Goal: Task Accomplishment & Management: Manage account settings

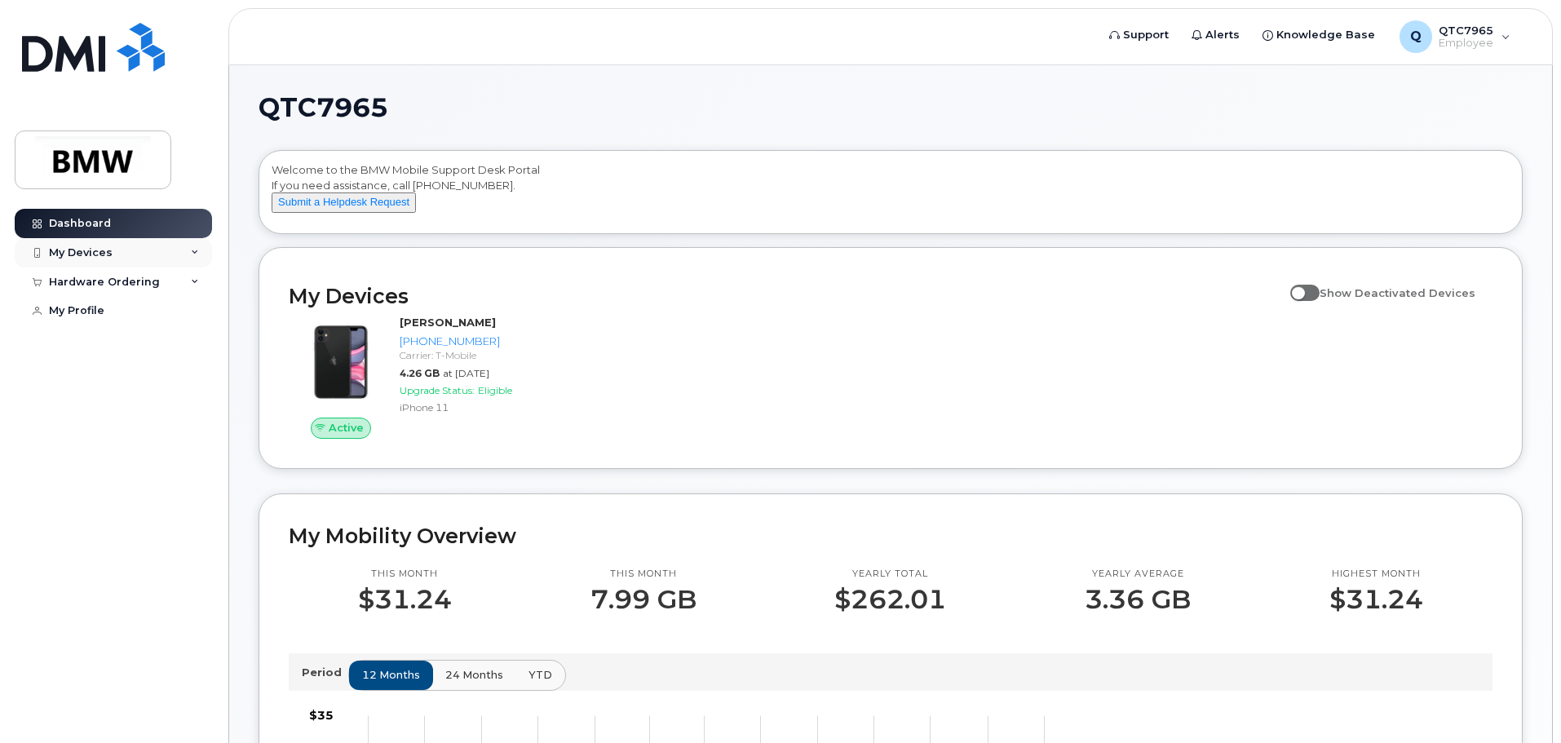
click at [121, 250] on div "My Devices" at bounding box center [113, 252] width 197 height 29
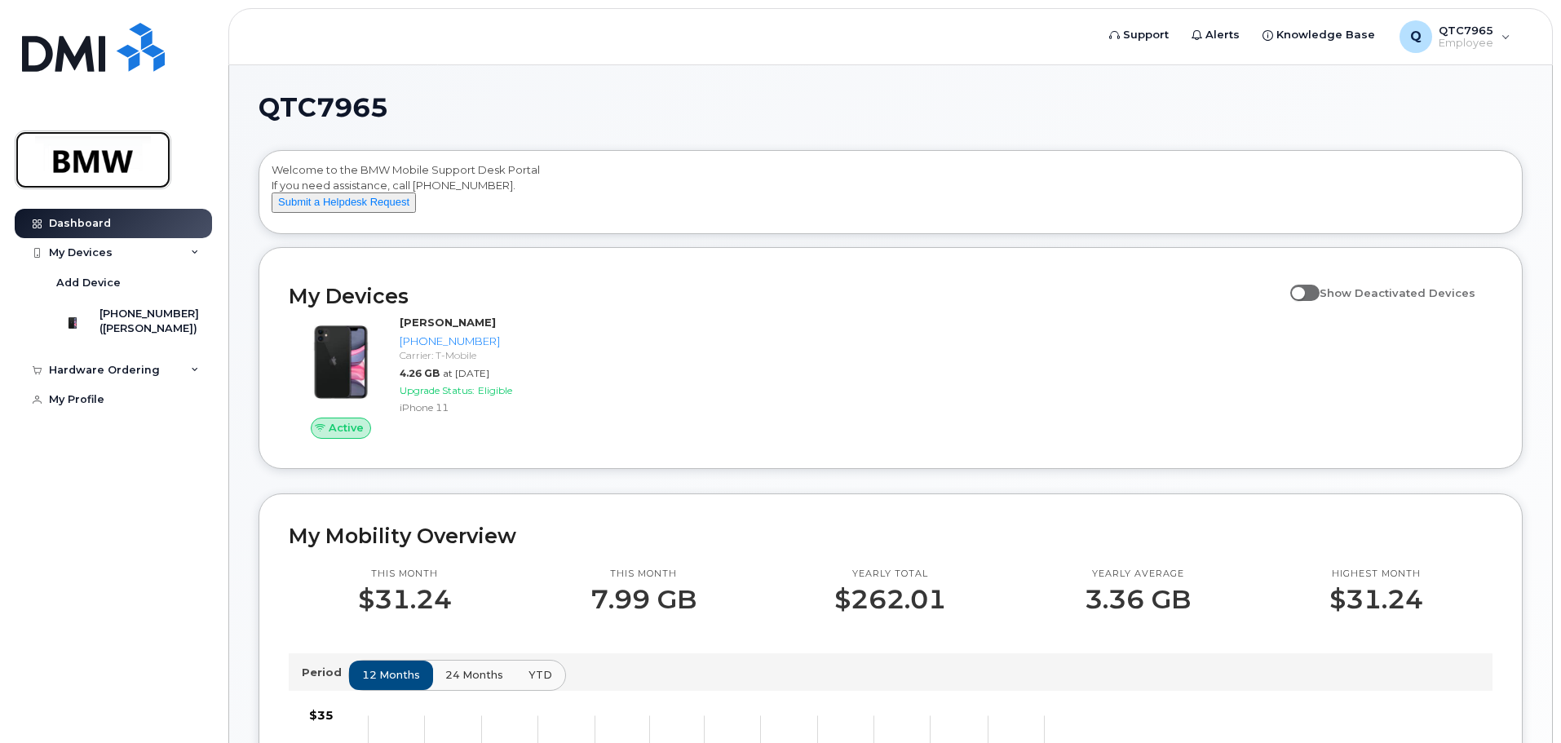
click at [127, 177] on img at bounding box center [93, 159] width 126 height 47
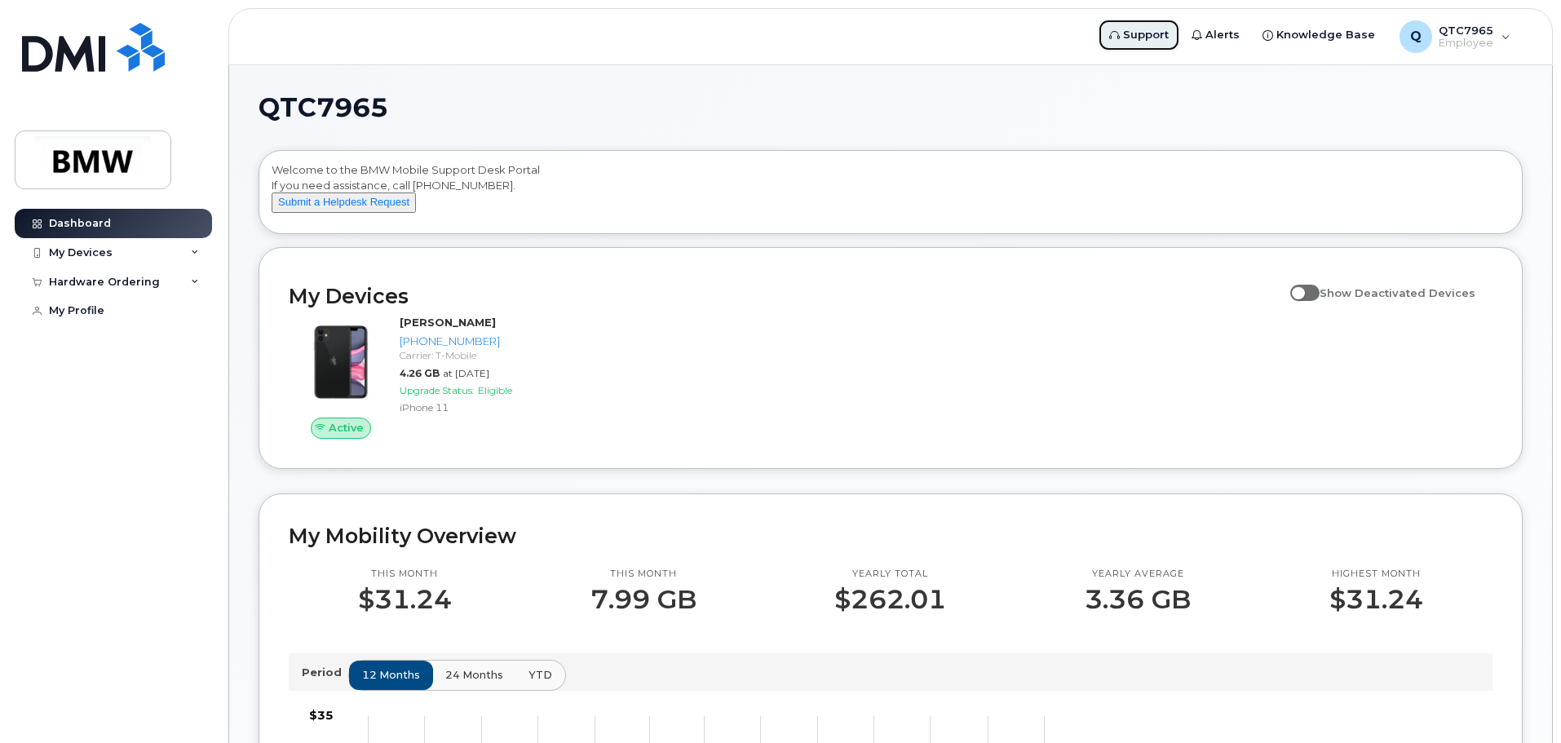
click at [1158, 33] on span "Support" at bounding box center [1146, 35] width 46 height 16
click at [80, 250] on div "My Devices" at bounding box center [81, 252] width 64 height 13
click at [84, 246] on div "My Devices" at bounding box center [81, 252] width 64 height 13
click at [95, 287] on div "Hardware Ordering" at bounding box center [104, 282] width 111 height 13
click at [86, 334] on link "My Profile" at bounding box center [113, 341] width 197 height 29
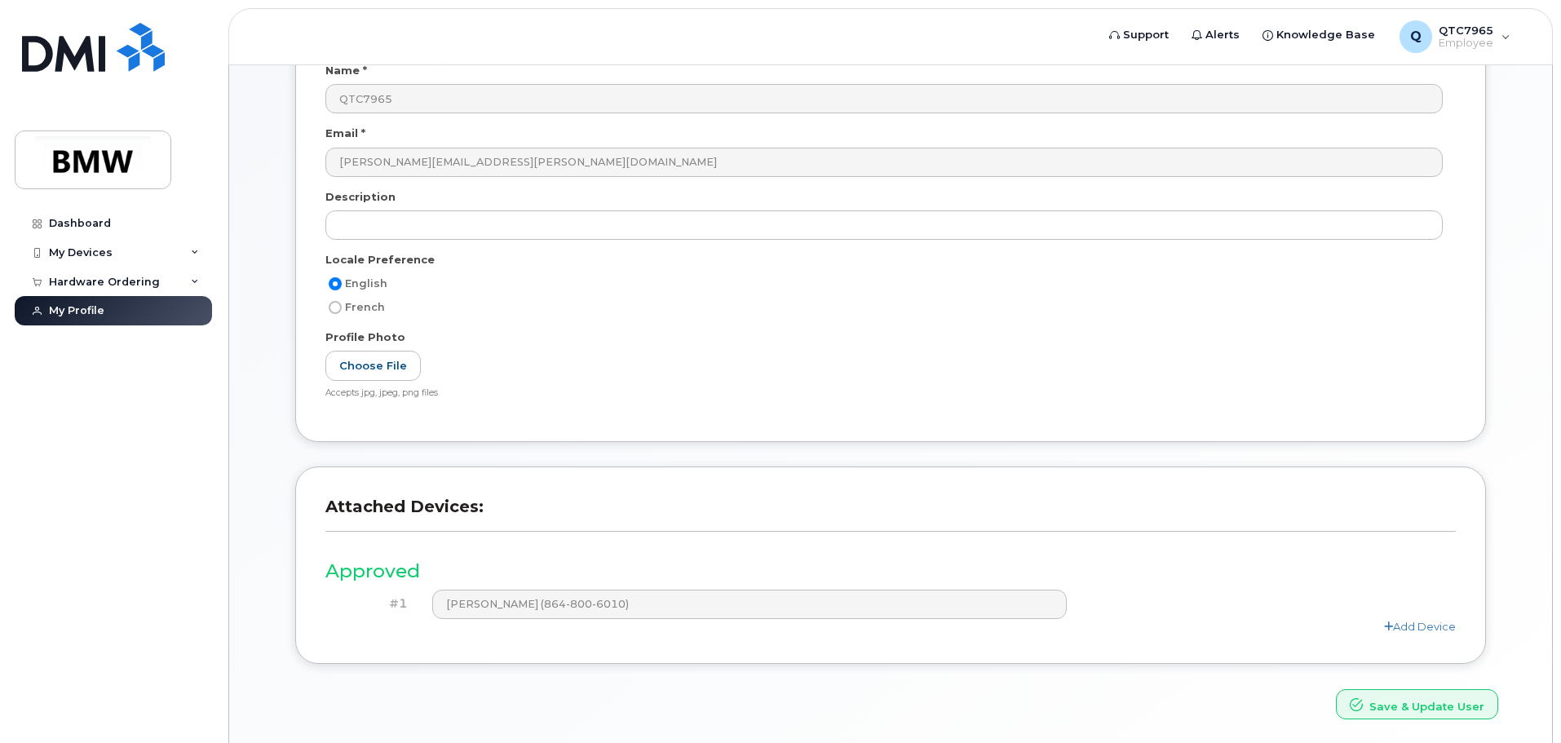
scroll to position [226, 0]
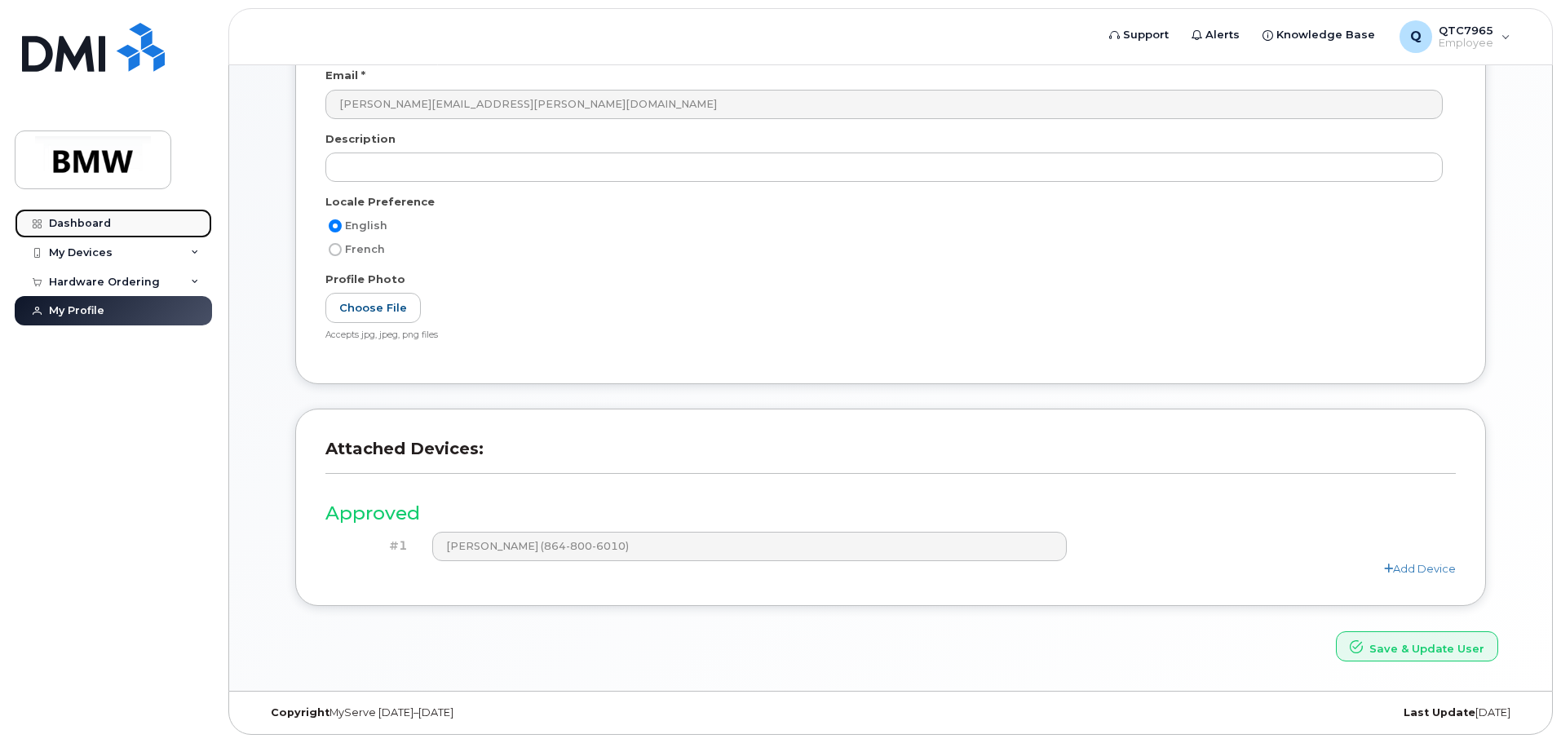
click at [73, 226] on div "Dashboard" at bounding box center [80, 223] width 62 height 13
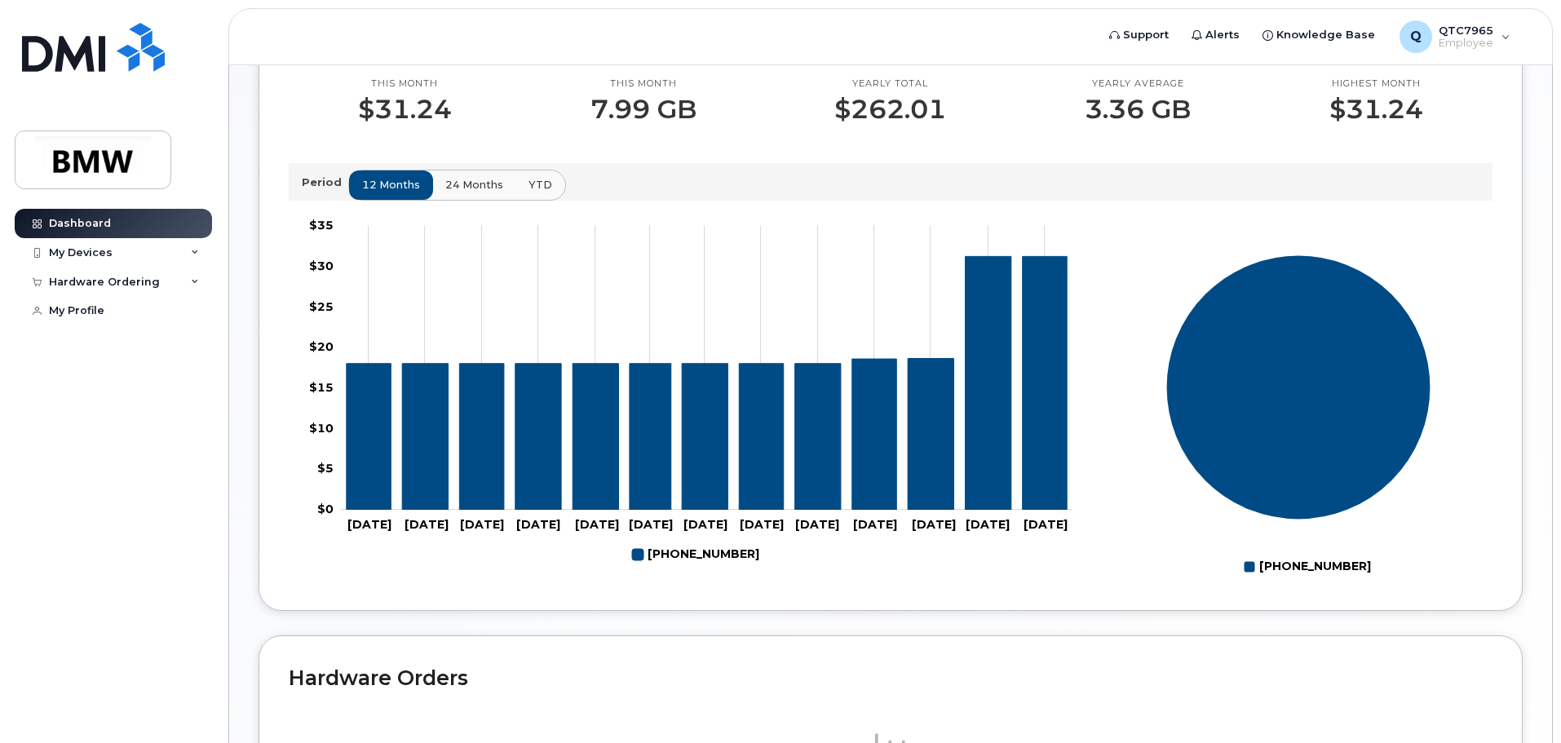
scroll to position [487, 0]
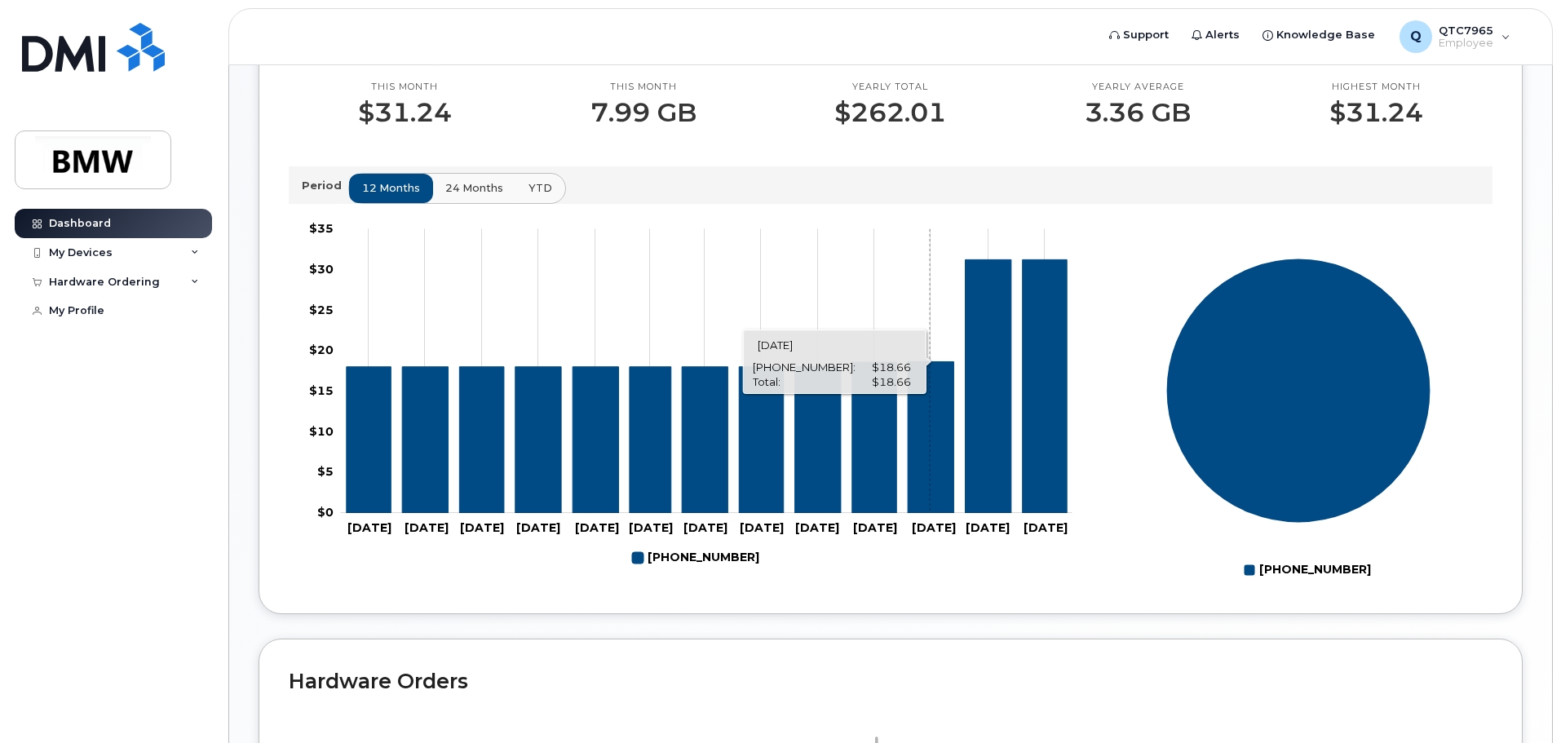
click at [930, 415] on icon "864-800-6010" at bounding box center [930, 437] width 46 height 152
click at [926, 439] on icon "864-800-6010" at bounding box center [930, 437] width 46 height 152
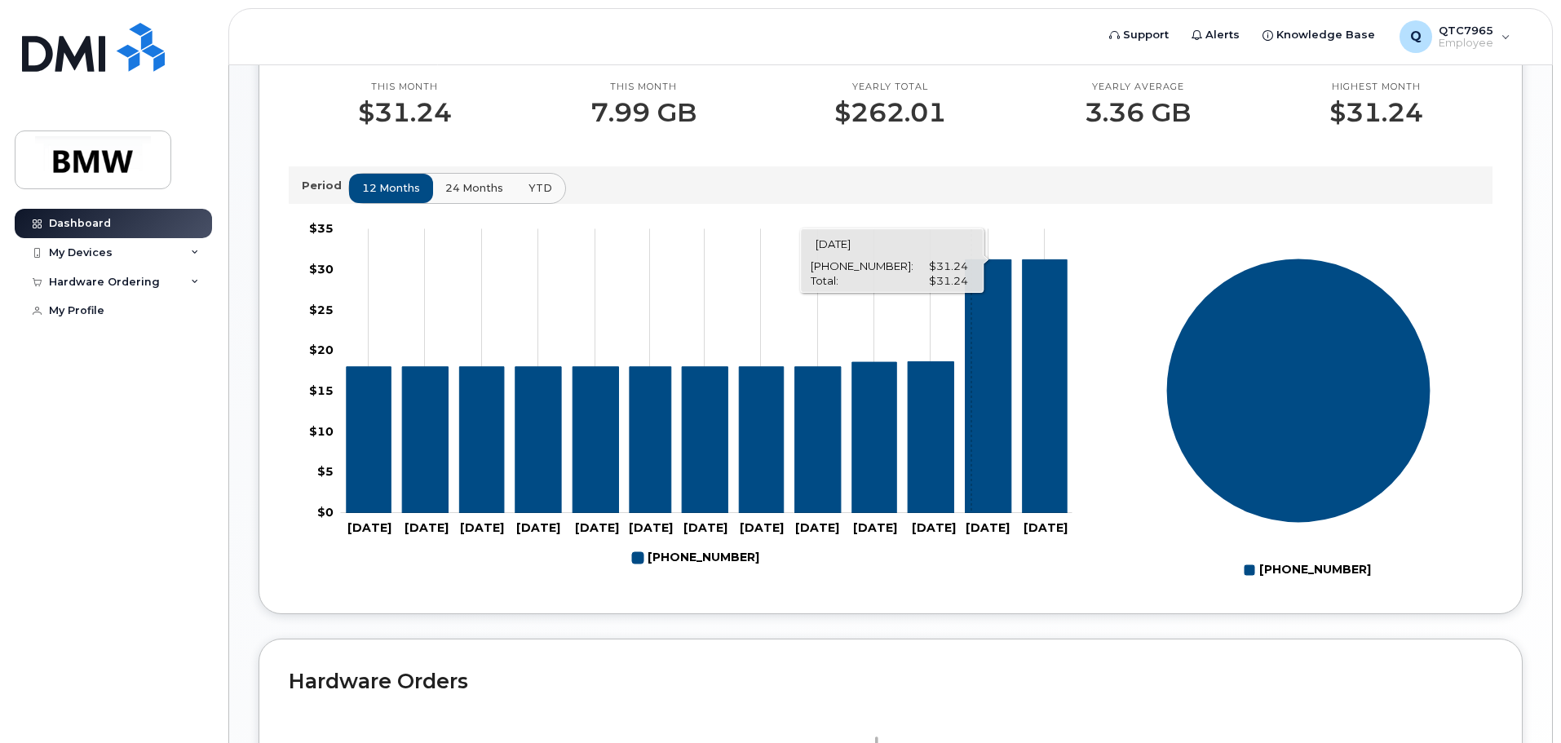
click at [971, 411] on icon "864-800-6010" at bounding box center [988, 386] width 46 height 254
click at [1036, 410] on icon "864-800-6010" at bounding box center [1044, 386] width 45 height 254
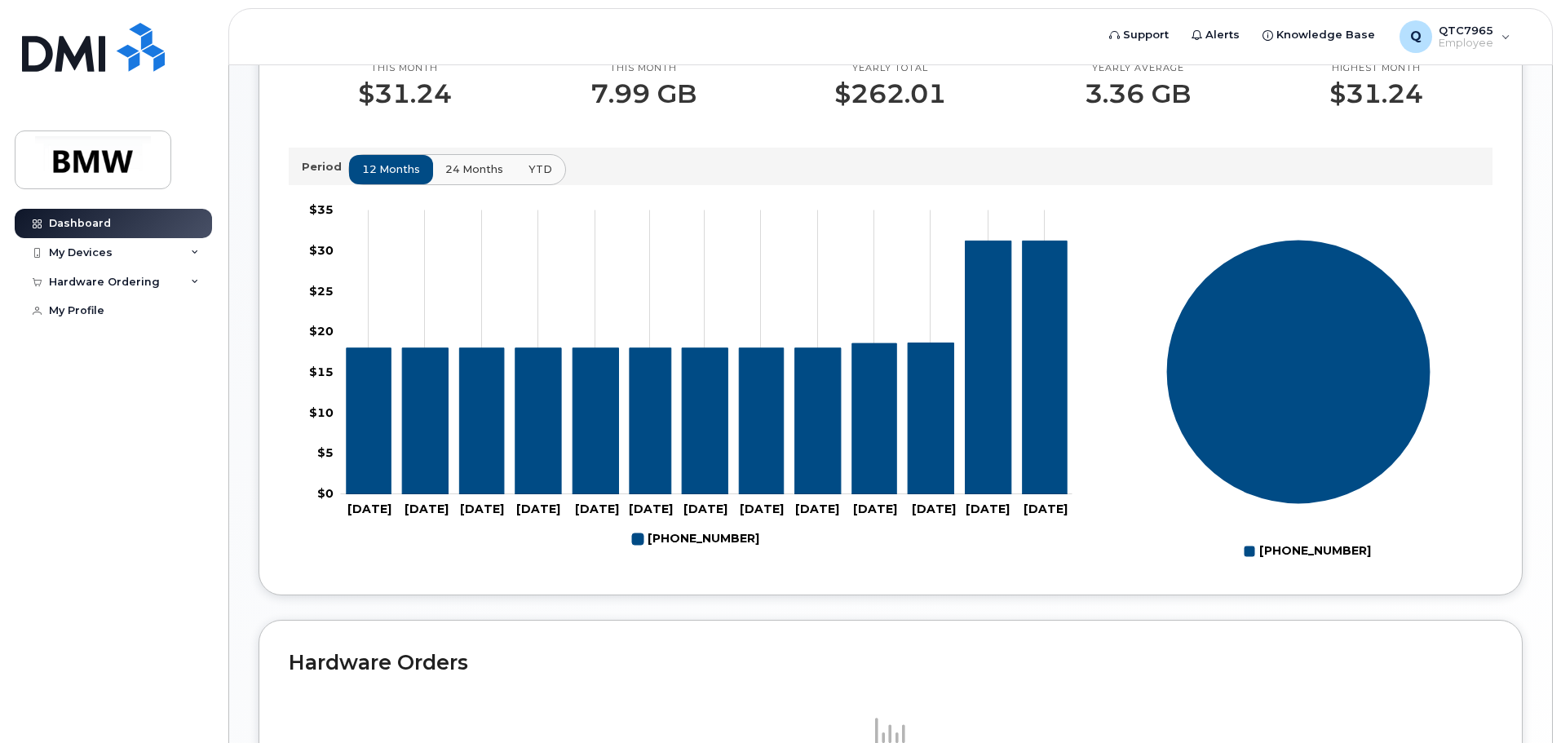
scroll to position [242, 0]
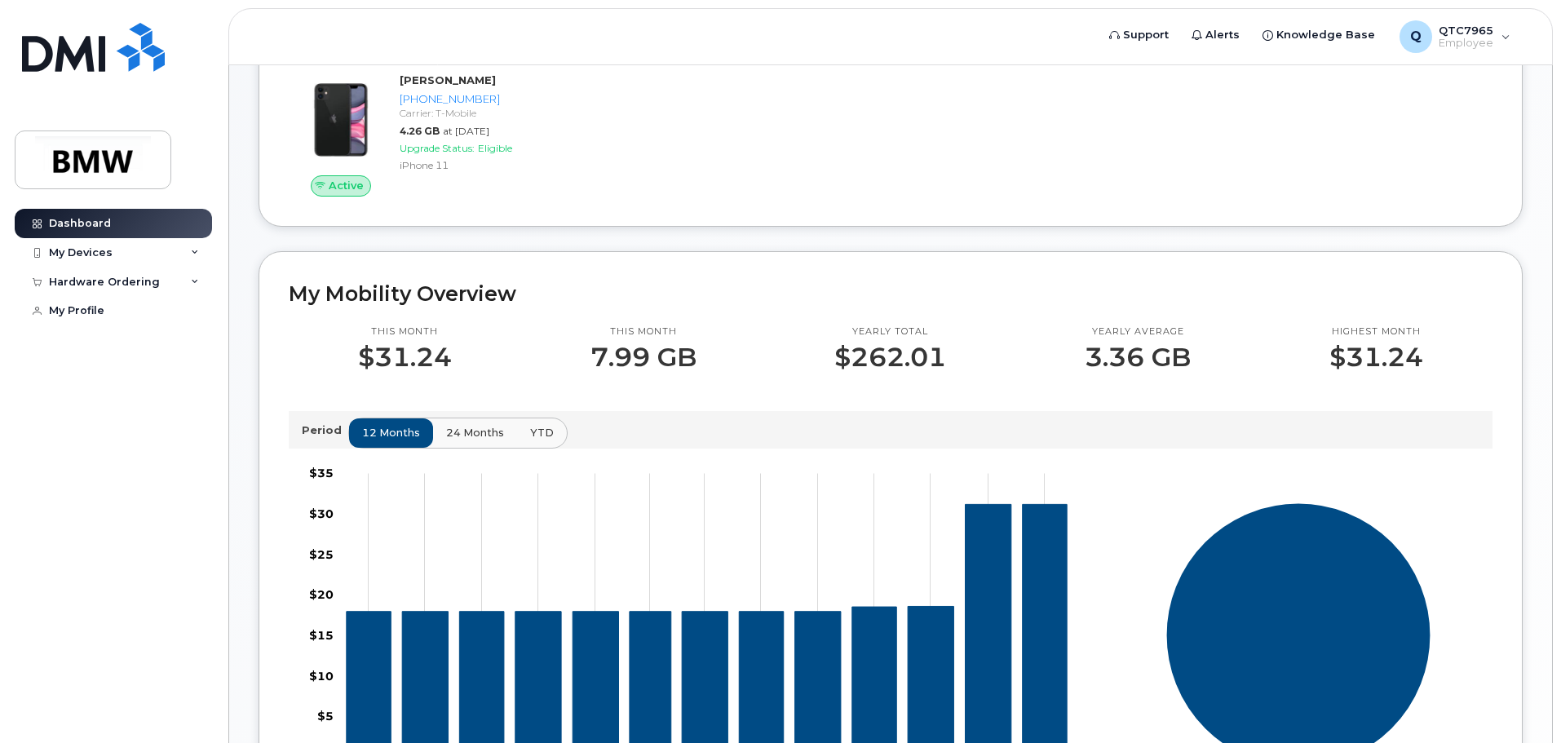
click at [456, 440] on span "24 months" at bounding box center [475, 432] width 58 height 15
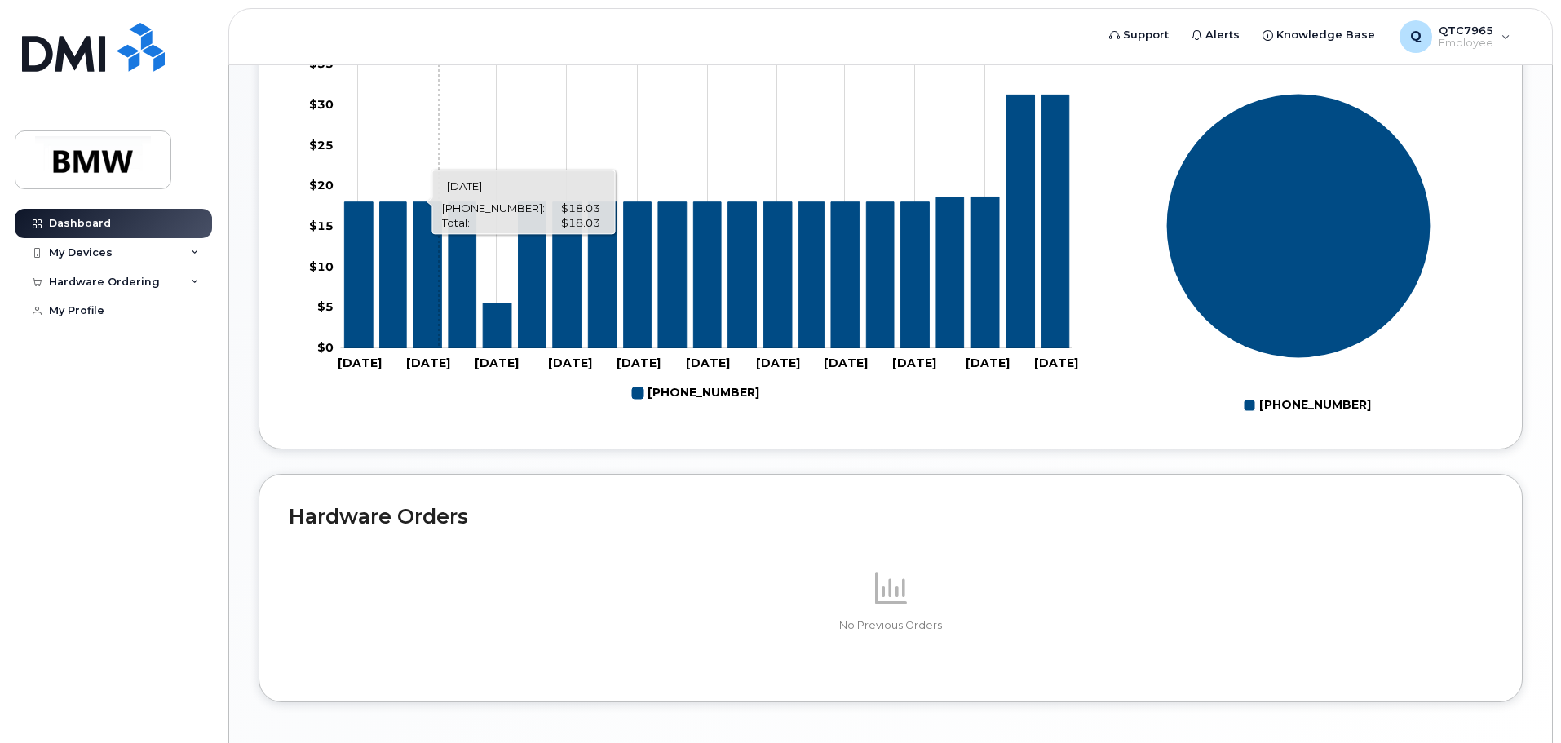
scroll to position [405, 0]
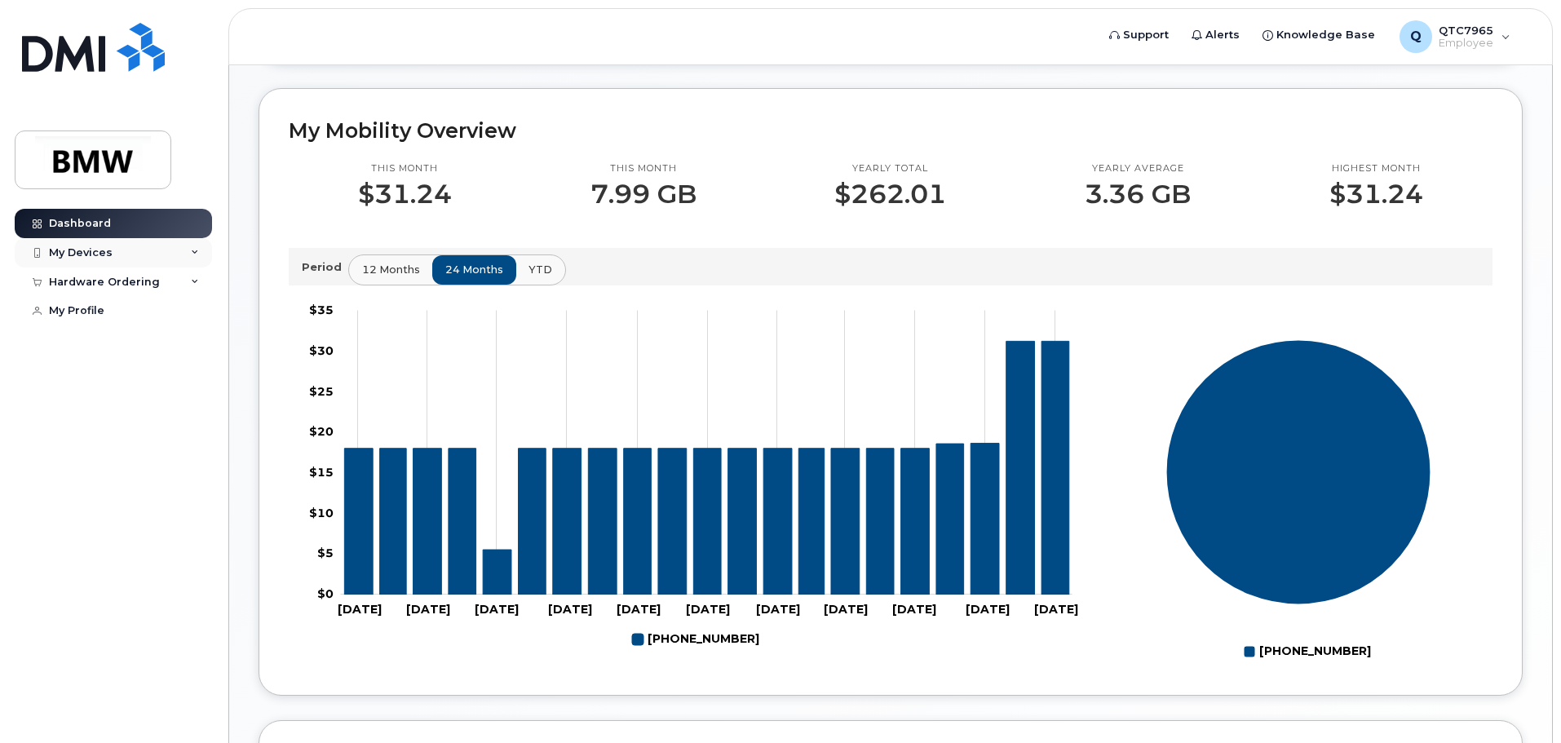
click at [82, 260] on div "My Devices" at bounding box center [113, 252] width 197 height 29
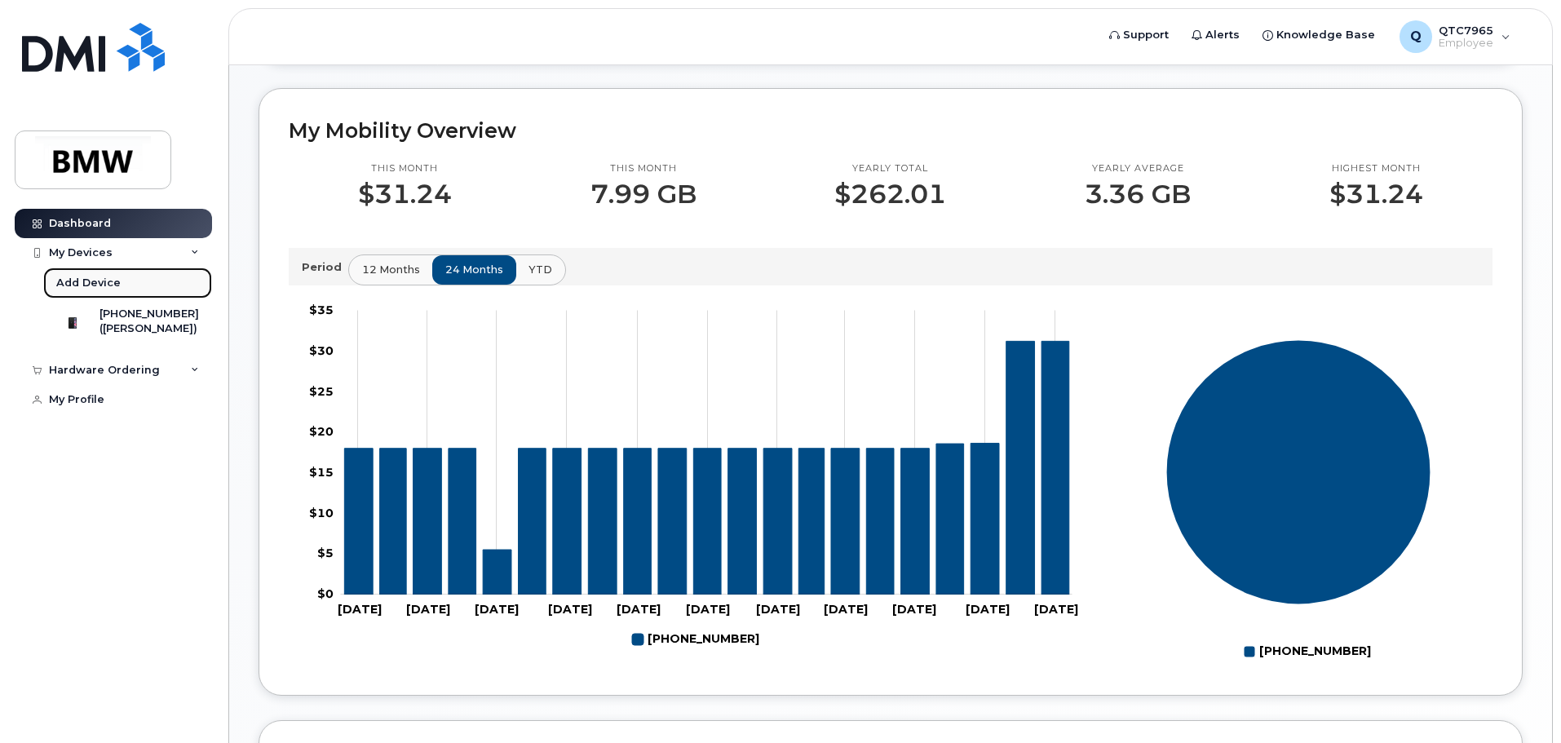
click at [88, 281] on div "Add Device" at bounding box center [88, 283] width 64 height 15
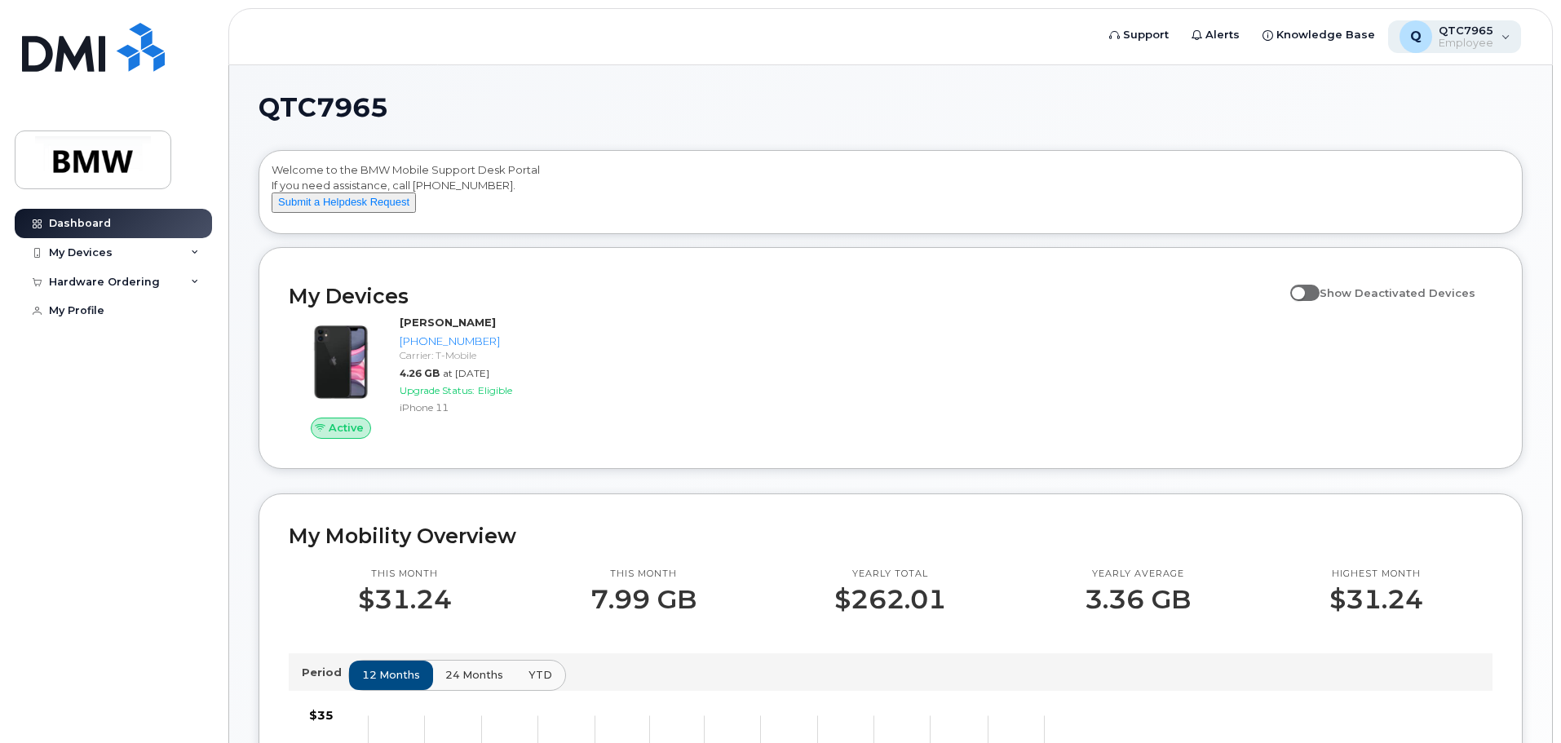
click at [1430, 27] on div "Q" at bounding box center [1415, 36] width 33 height 33
click at [1340, 32] on span "Knowledge Base" at bounding box center [1325, 35] width 99 height 16
click at [1143, 26] on link "Support" at bounding box center [1138, 35] width 82 height 33
click at [325, 213] on button "Submit a Helpdesk Request" at bounding box center [344, 202] width 144 height 20
